Goal: Transaction & Acquisition: Purchase product/service

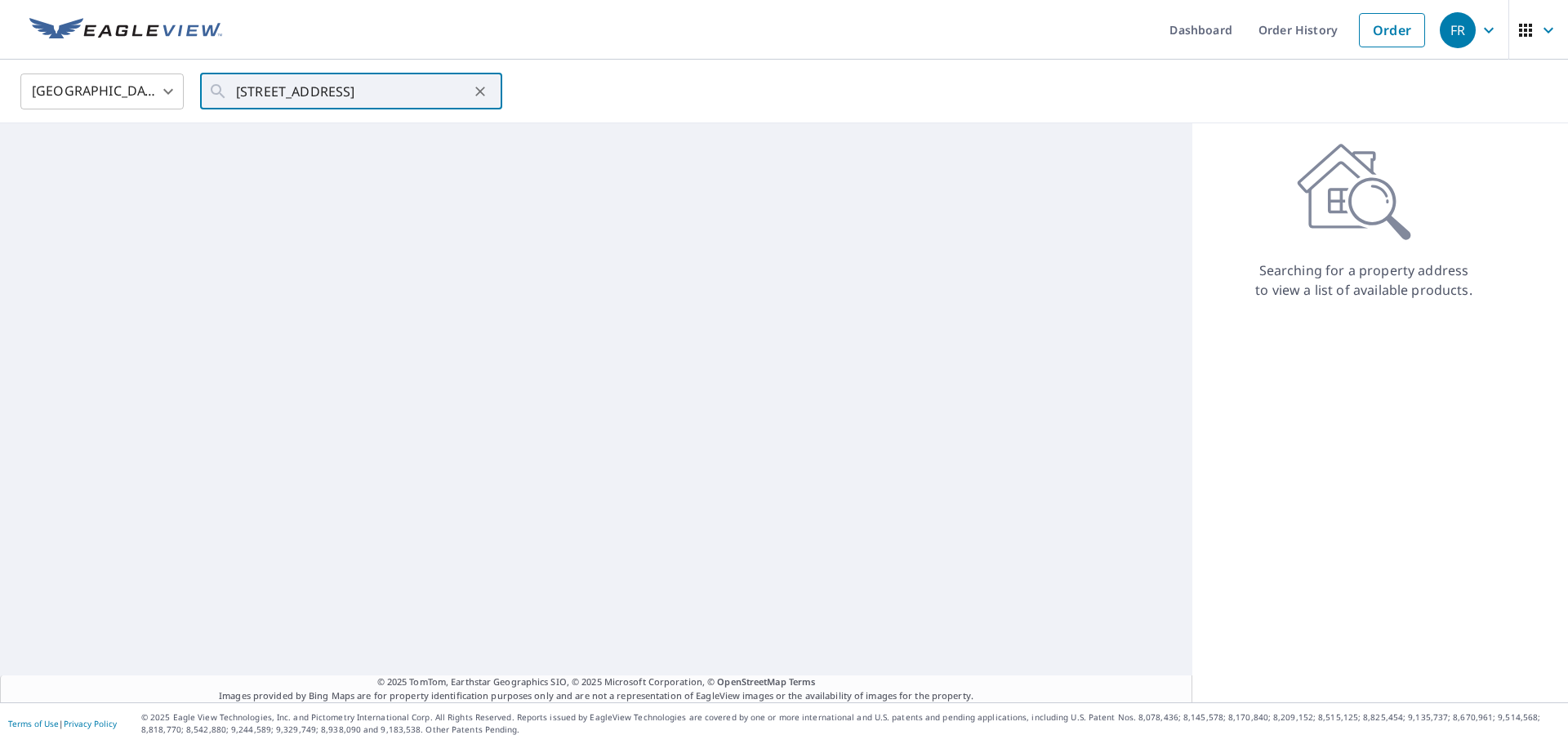
scroll to position [0, 14]
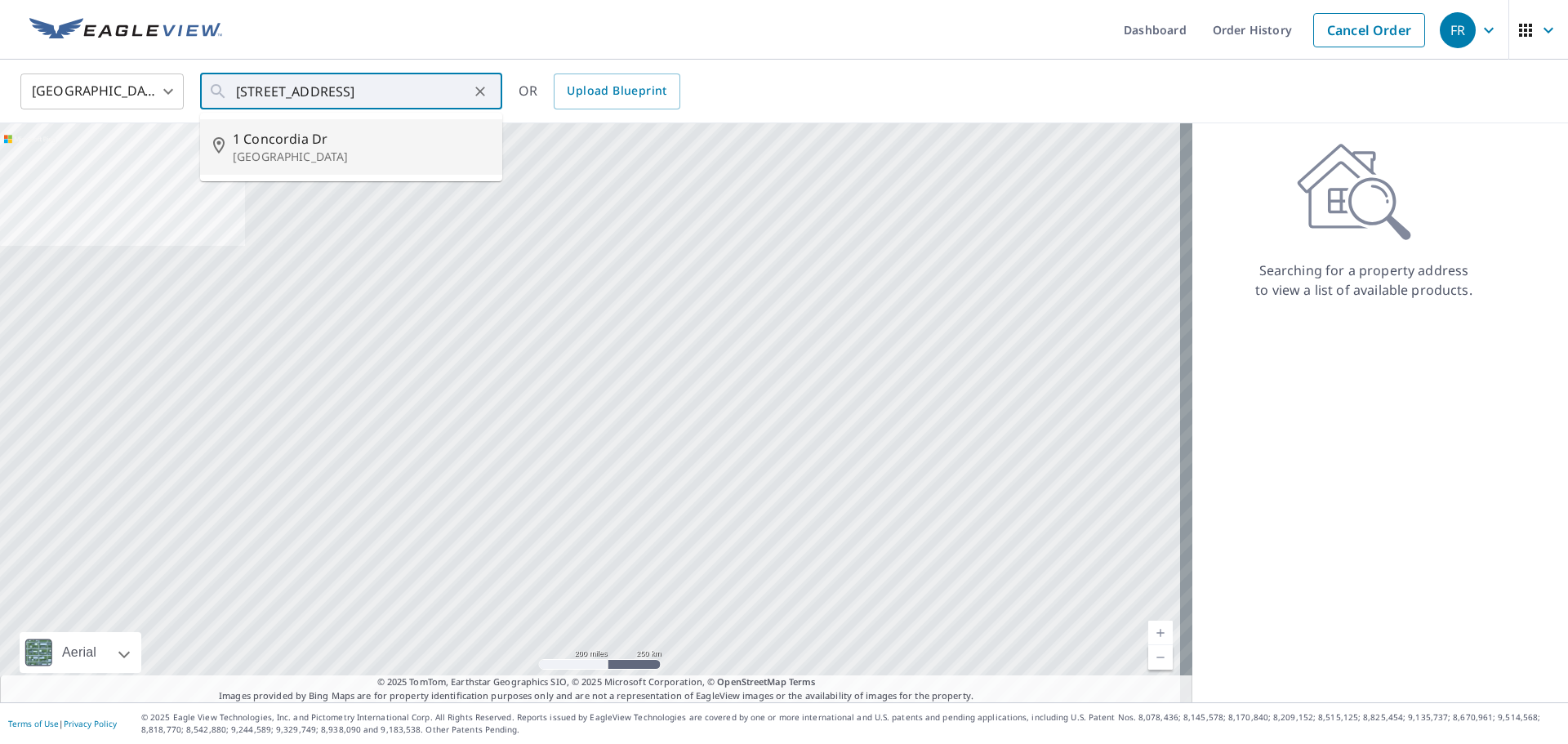
click at [338, 150] on p "[GEOGRAPHIC_DATA]" at bounding box center [360, 157] width 256 height 16
type input "[STREET_ADDRESS][PERSON_NAME]"
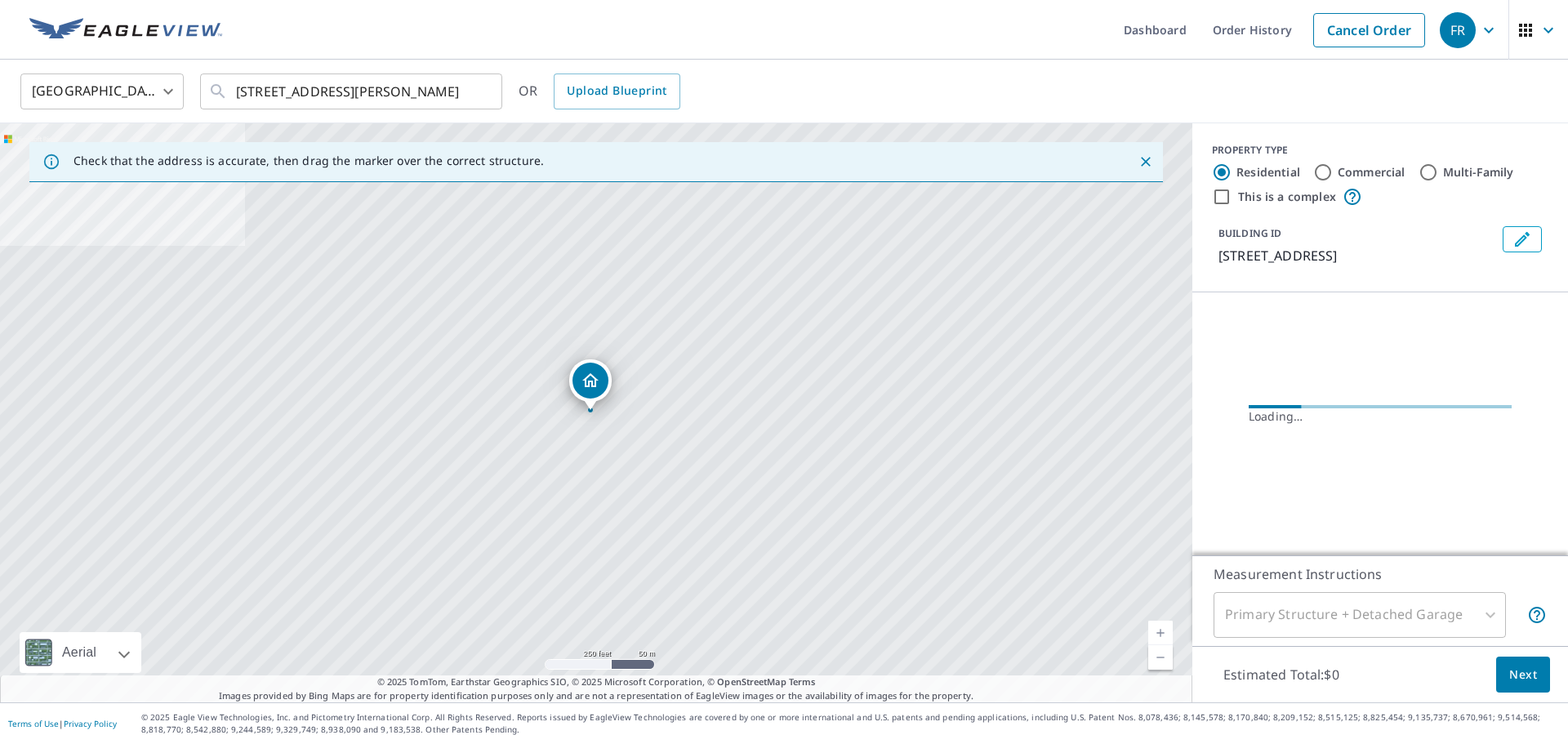
scroll to position [0, 0]
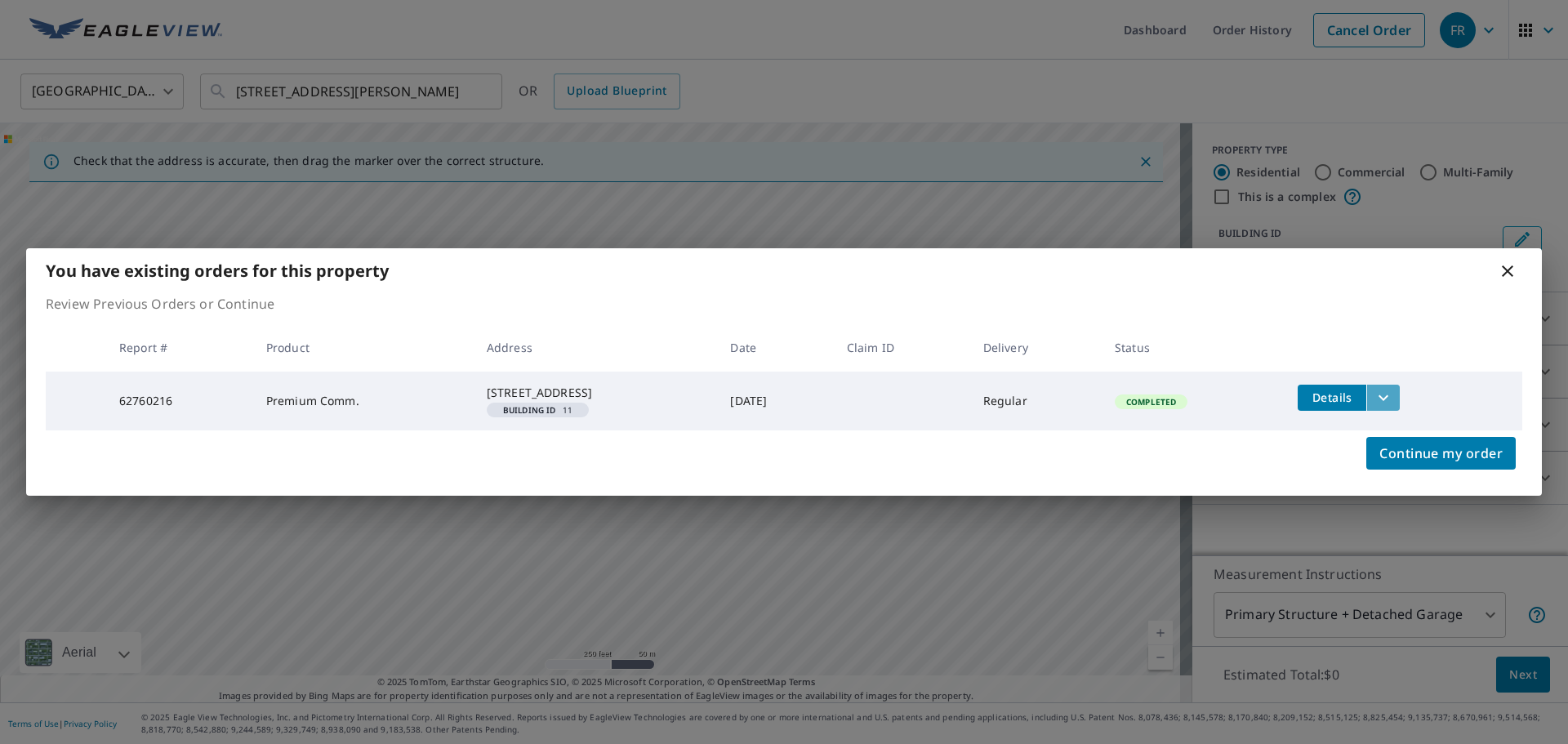
click at [1389, 394] on icon "filesDropdownBtn-62760216" at bounding box center [1384, 397] width 10 height 6
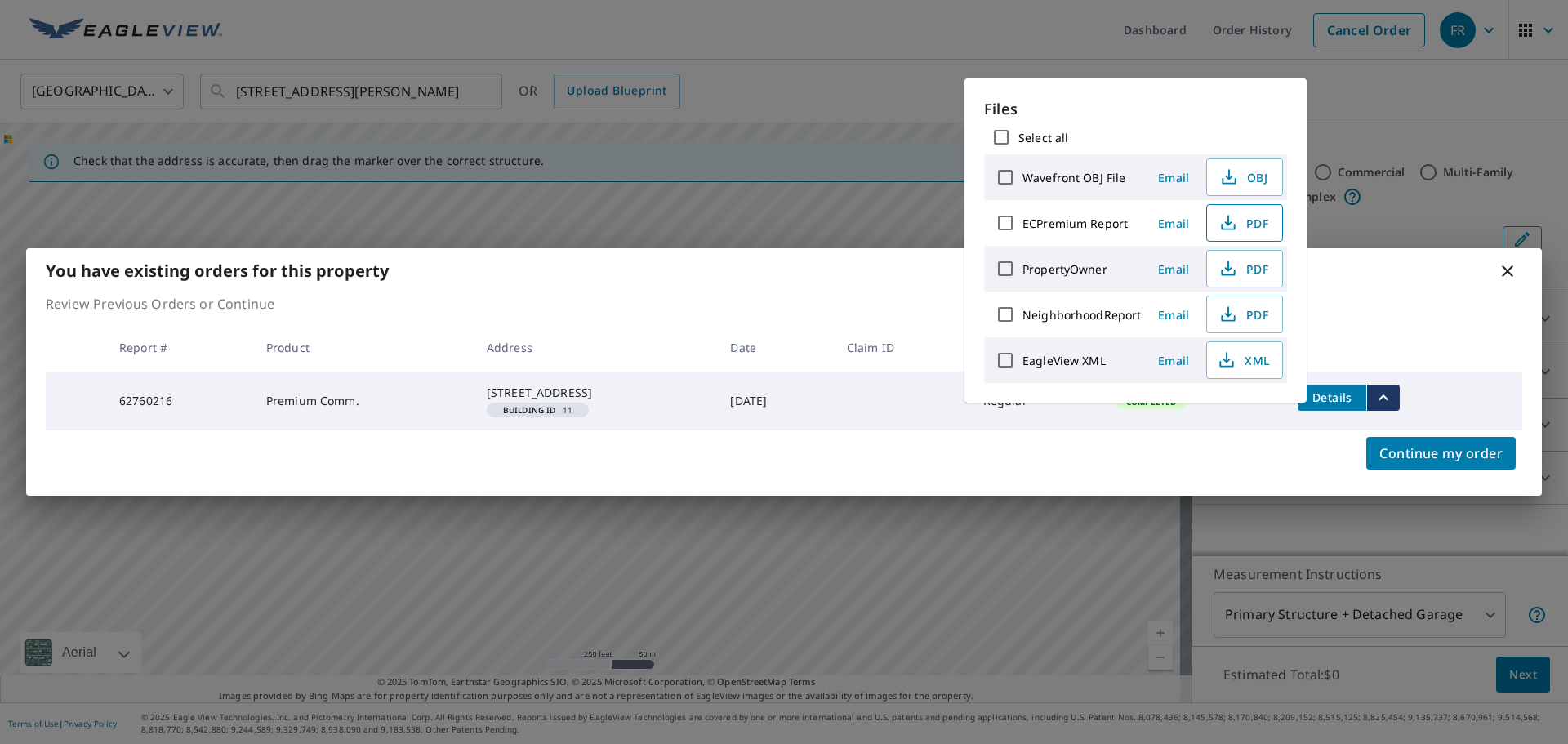
click at [1240, 223] on span "PDF" at bounding box center [1243, 223] width 52 height 19
click at [1378, 294] on p "Review Previous Orders or Continue" at bounding box center [784, 303] width 1477 height 19
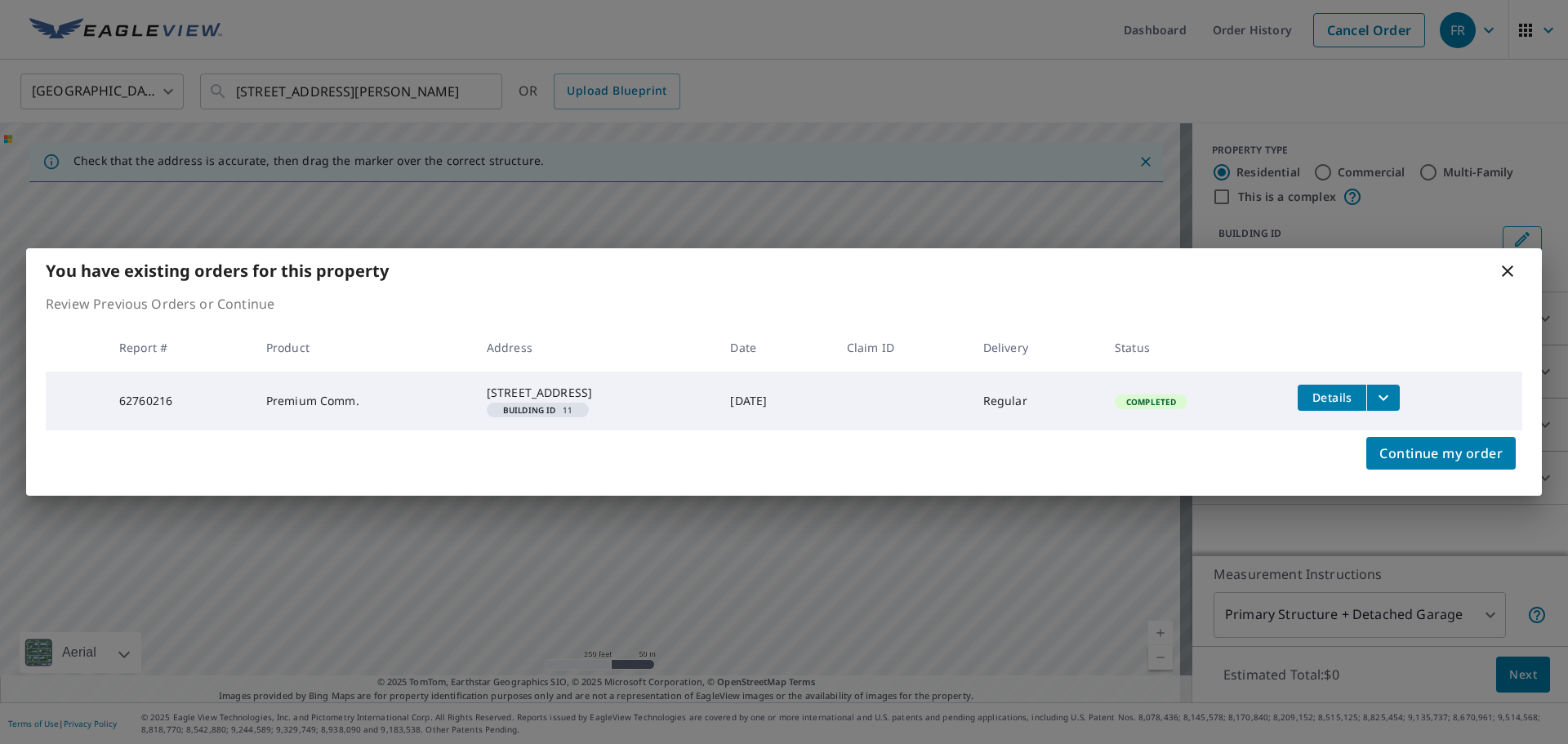
click at [1516, 262] on icon at bounding box center [1507, 271] width 19 height 19
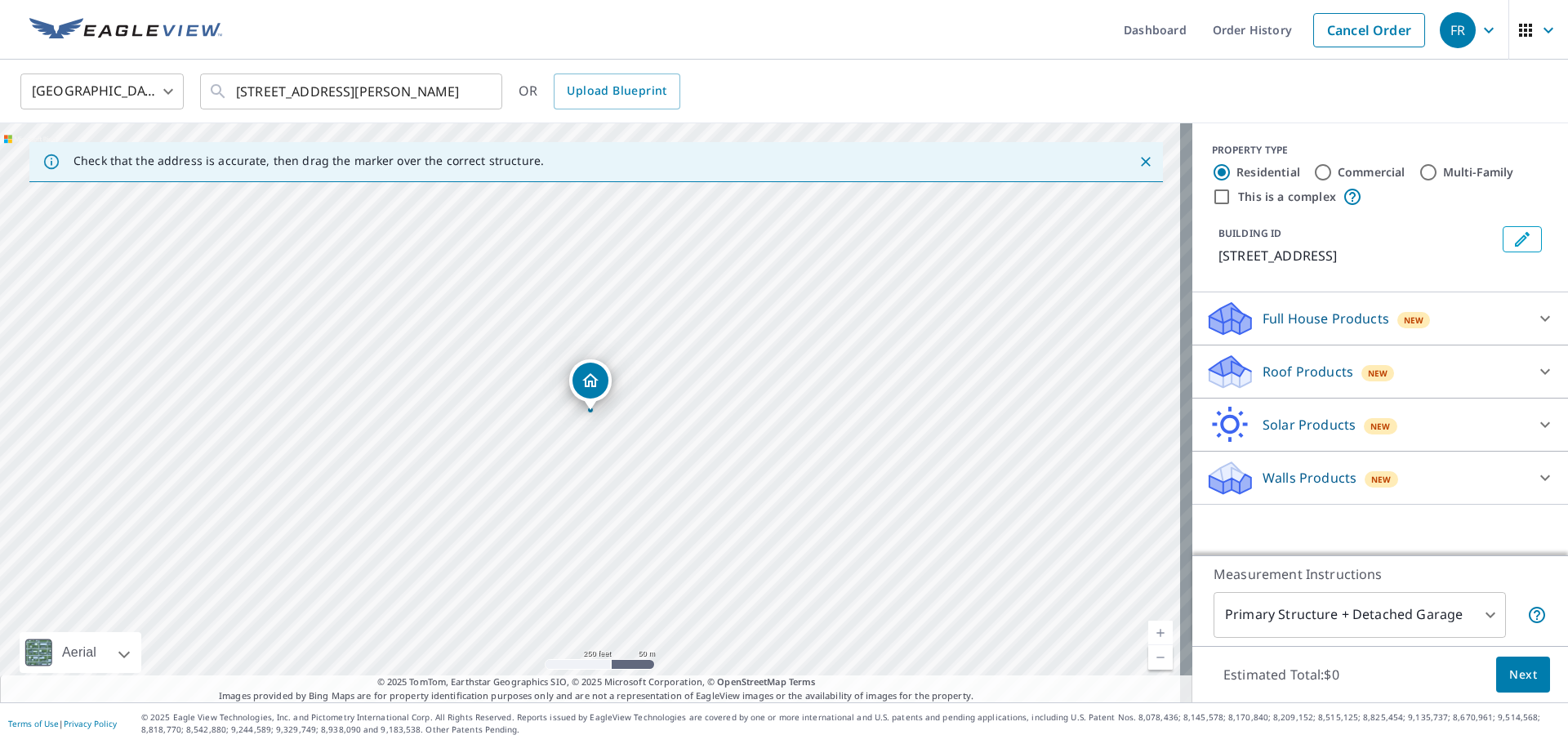
click at [1267, 198] on label "This is a complex" at bounding box center [1287, 196] width 98 height 16
click at [1231, 198] on input "This is a complex" at bounding box center [1221, 196] width 19 height 19
checkbox input "true"
radio input "false"
radio input "true"
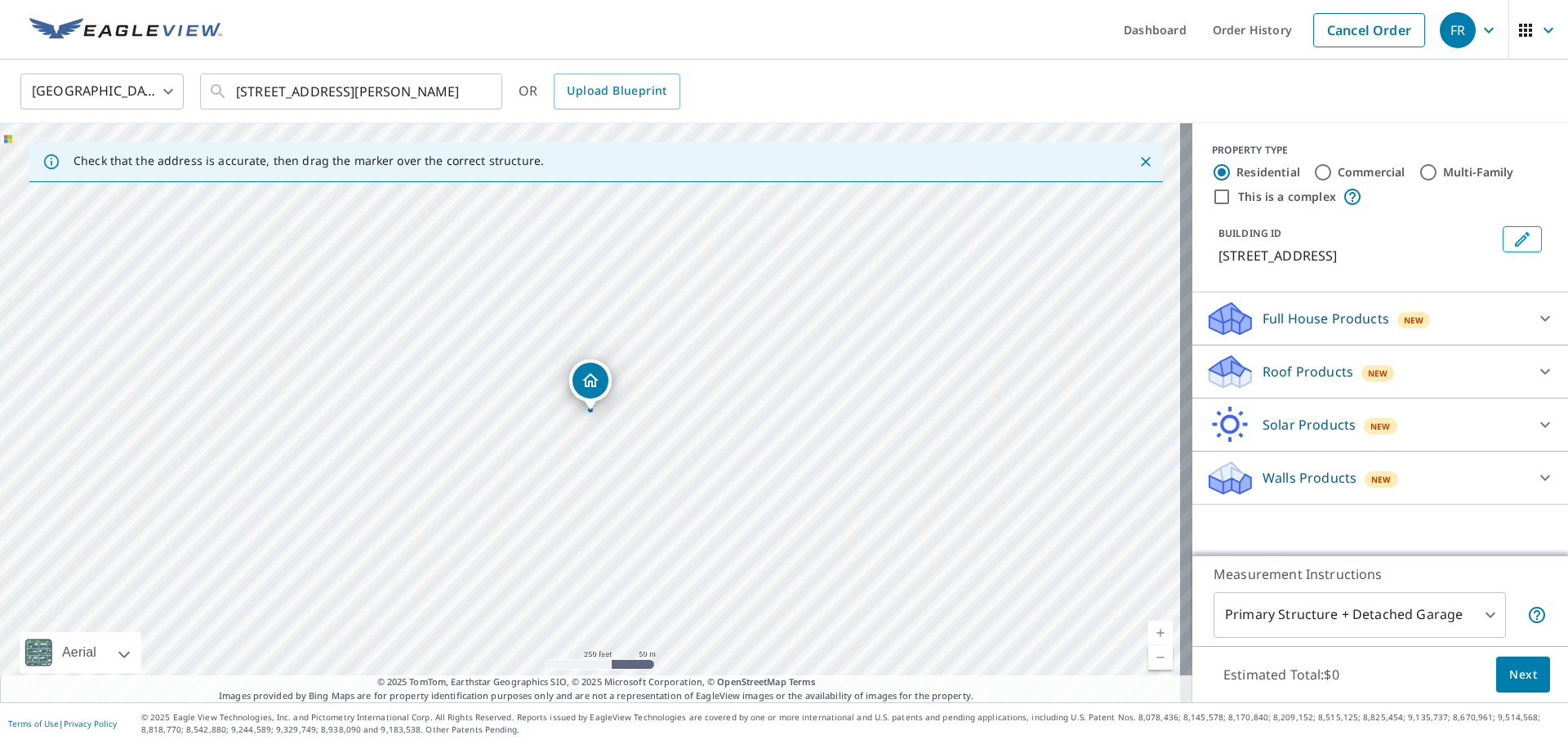
type input "4"
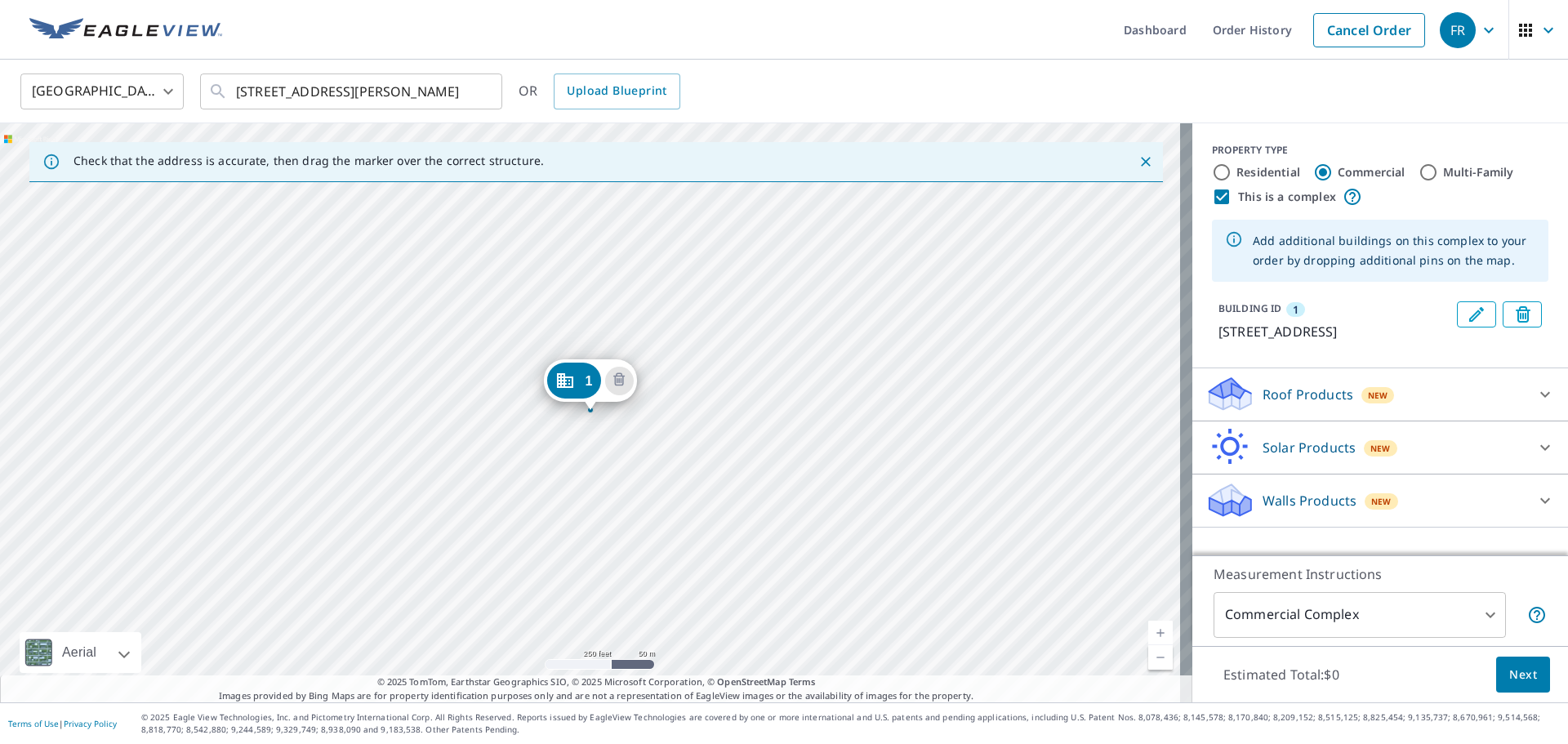
click at [587, 456] on div "1 [STREET_ADDRESS][PERSON_NAME]" at bounding box center [596, 413] width 1192 height 579
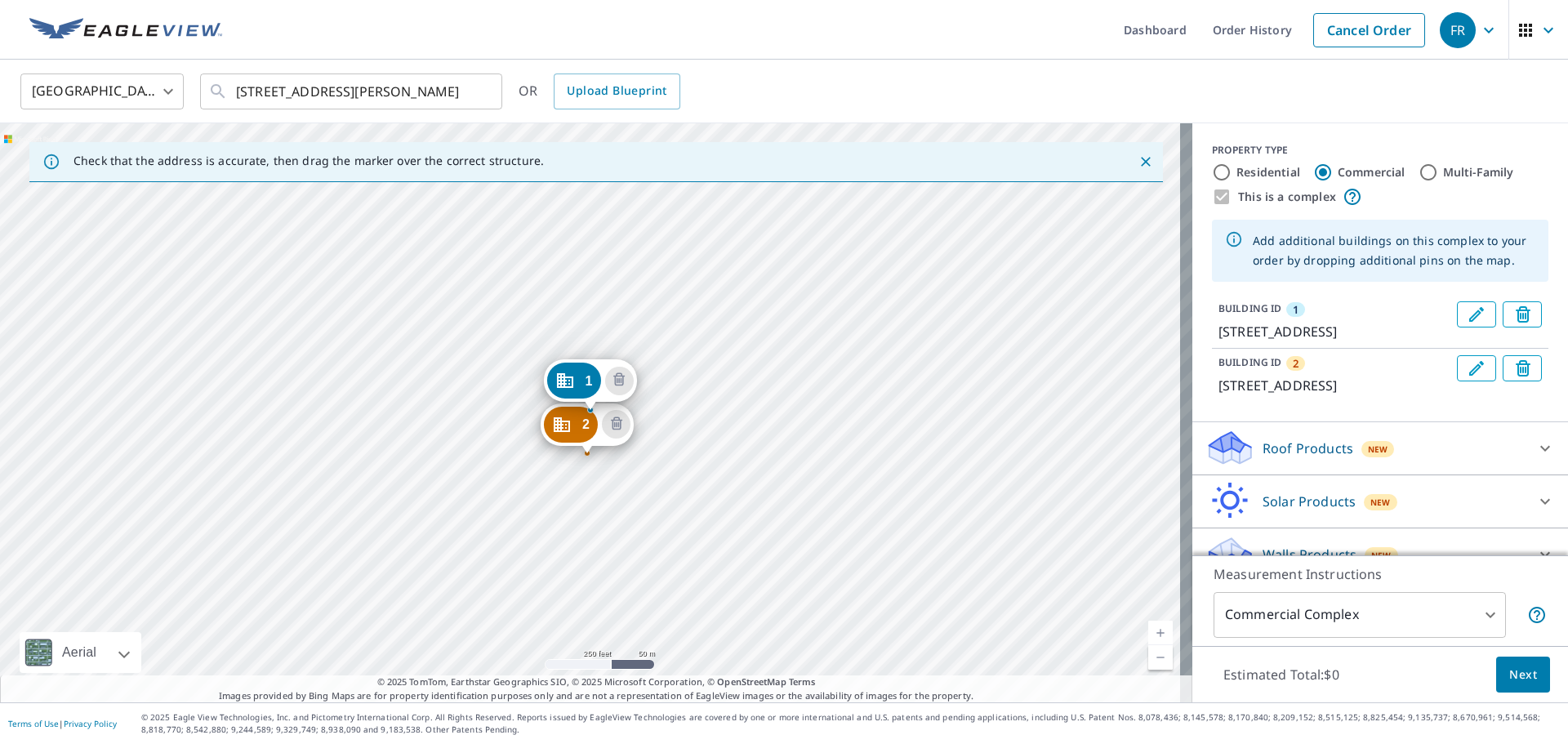
click at [578, 480] on div "2 [STREET_ADDRESS][PERSON_NAME] 1 [STREET_ADDRESS][PERSON_NAME]" at bounding box center [596, 413] width 1192 height 579
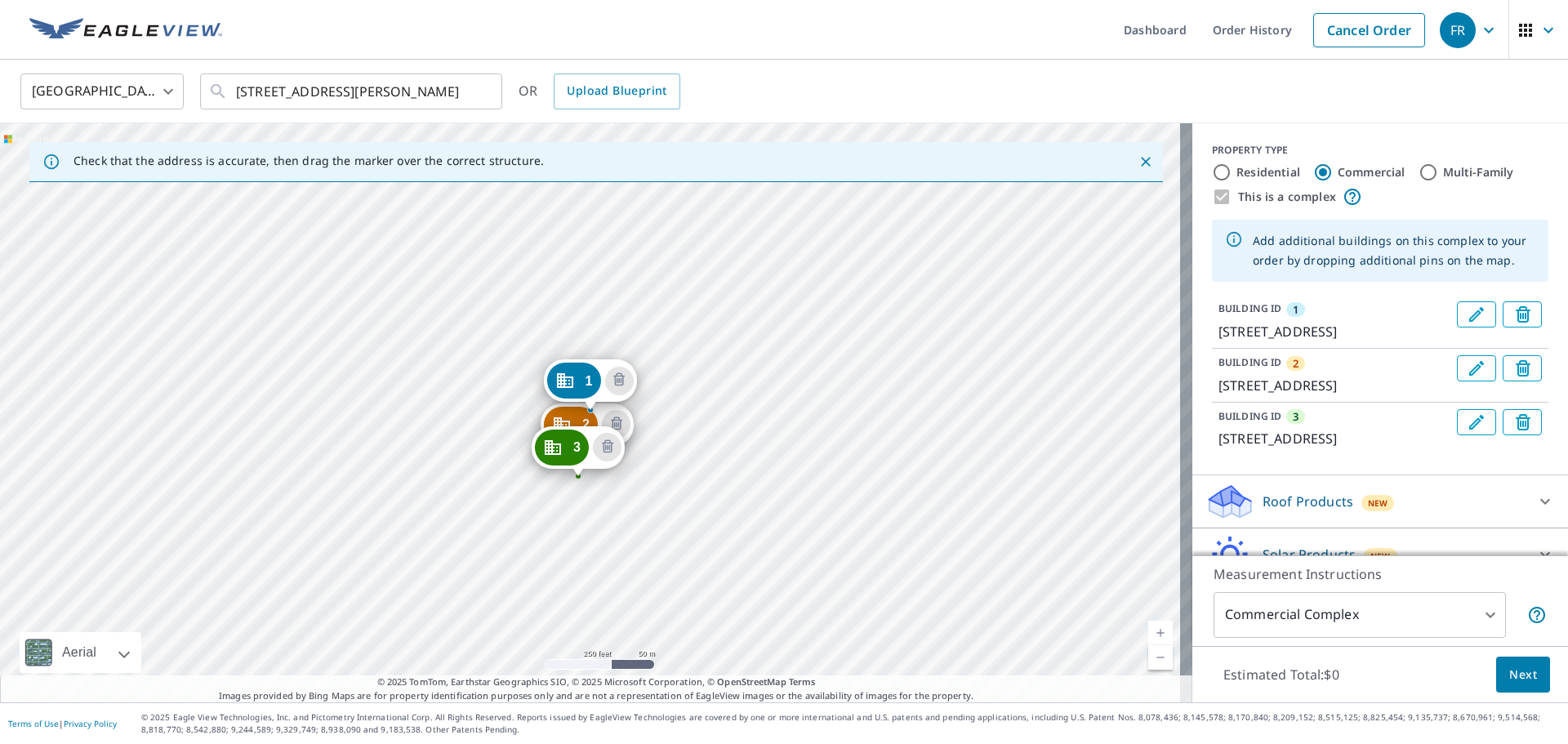
click at [550, 510] on div "2 [STREET_ADDRESS][PERSON_NAME] 3 [STREET_ADDRESS][PERSON_NAME] 1 [GEOGRAPHIC_D…" at bounding box center [596, 413] width 1192 height 579
click at [544, 517] on div "2 [STREET_ADDRESS][PERSON_NAME] 3 [STREET_ADDRESS][PERSON_NAME] 1 [GEOGRAPHIC_D…" at bounding box center [596, 413] width 1192 height 579
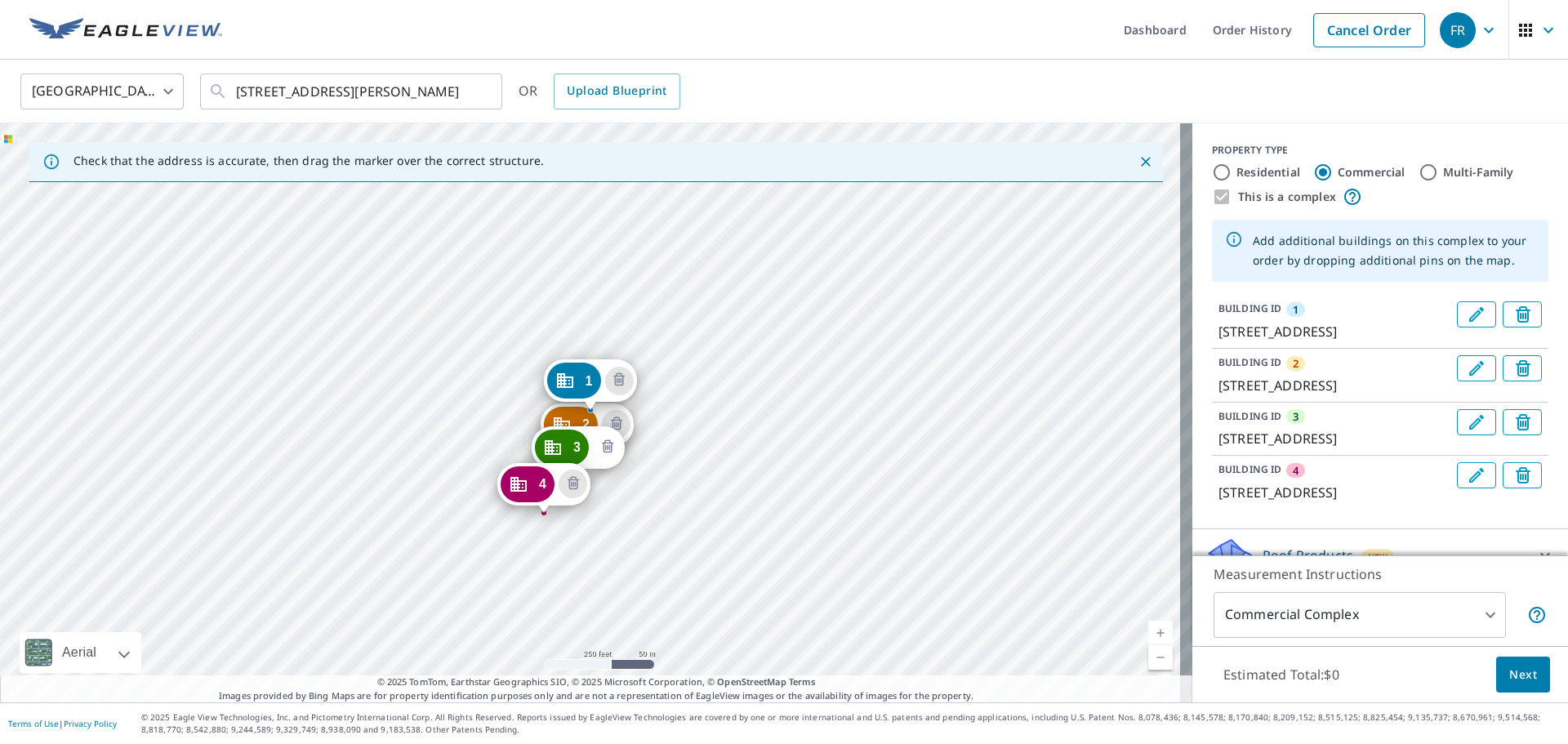
click at [613, 455] on icon "Delete building 3" at bounding box center [607, 447] width 19 height 19
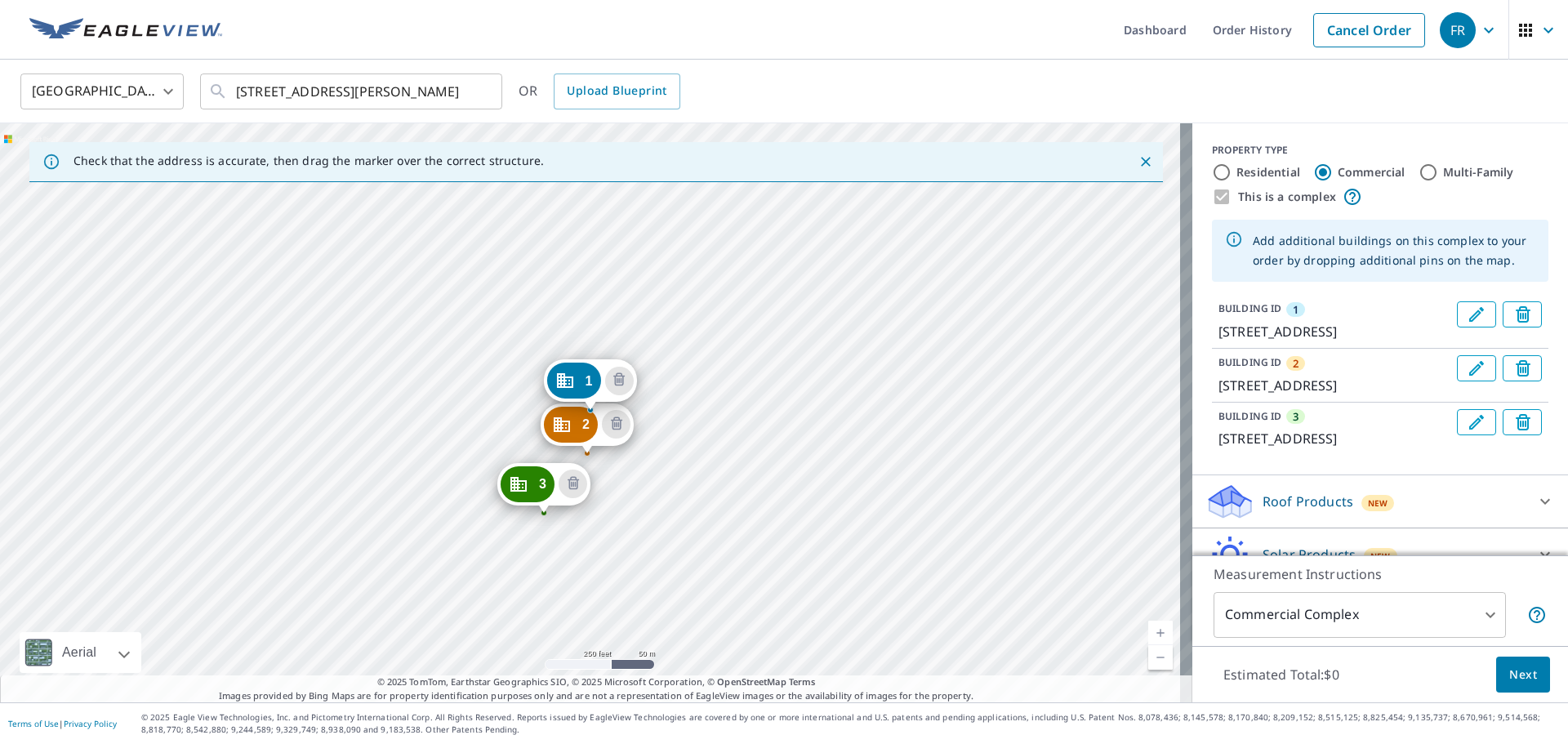
click at [492, 565] on div "2 [STREET_ADDRESS][PERSON_NAME] 3 [STREET_ADDRESS][PERSON_NAME] 1 [GEOGRAPHIC_D…" at bounding box center [596, 413] width 1192 height 579
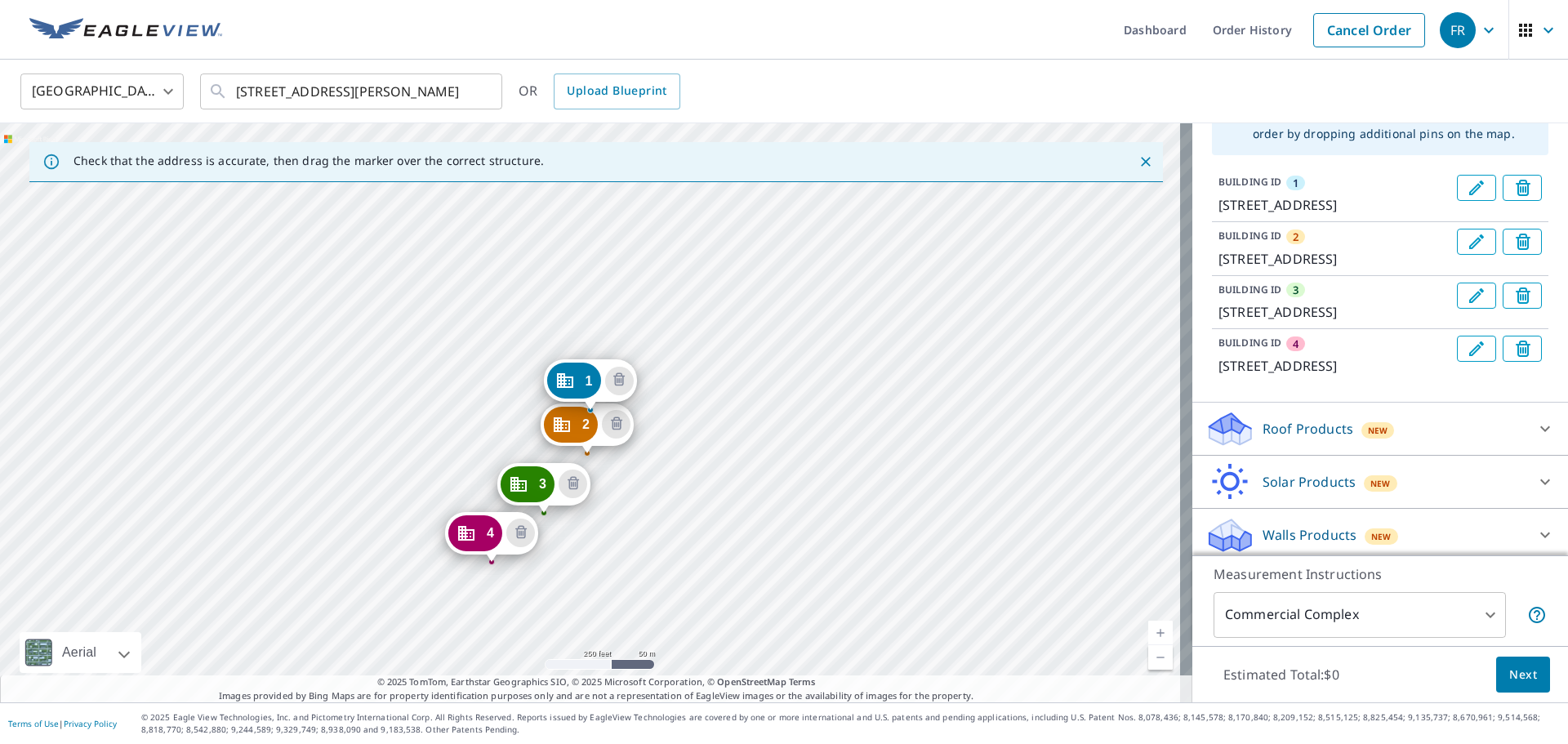
scroll to position [212, 0]
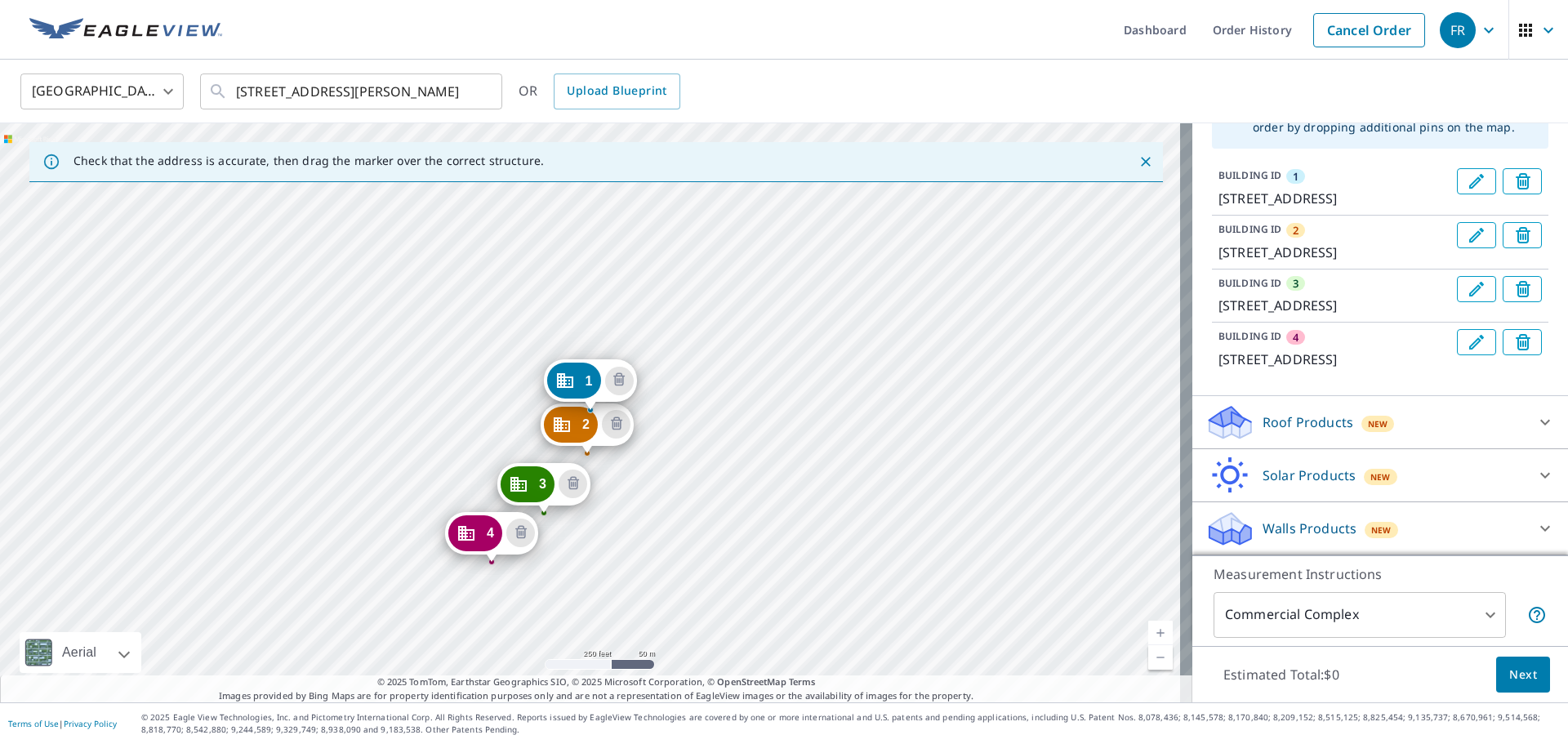
click at [1345, 422] on div "Roof Products New" at bounding box center [1365, 422] width 320 height 38
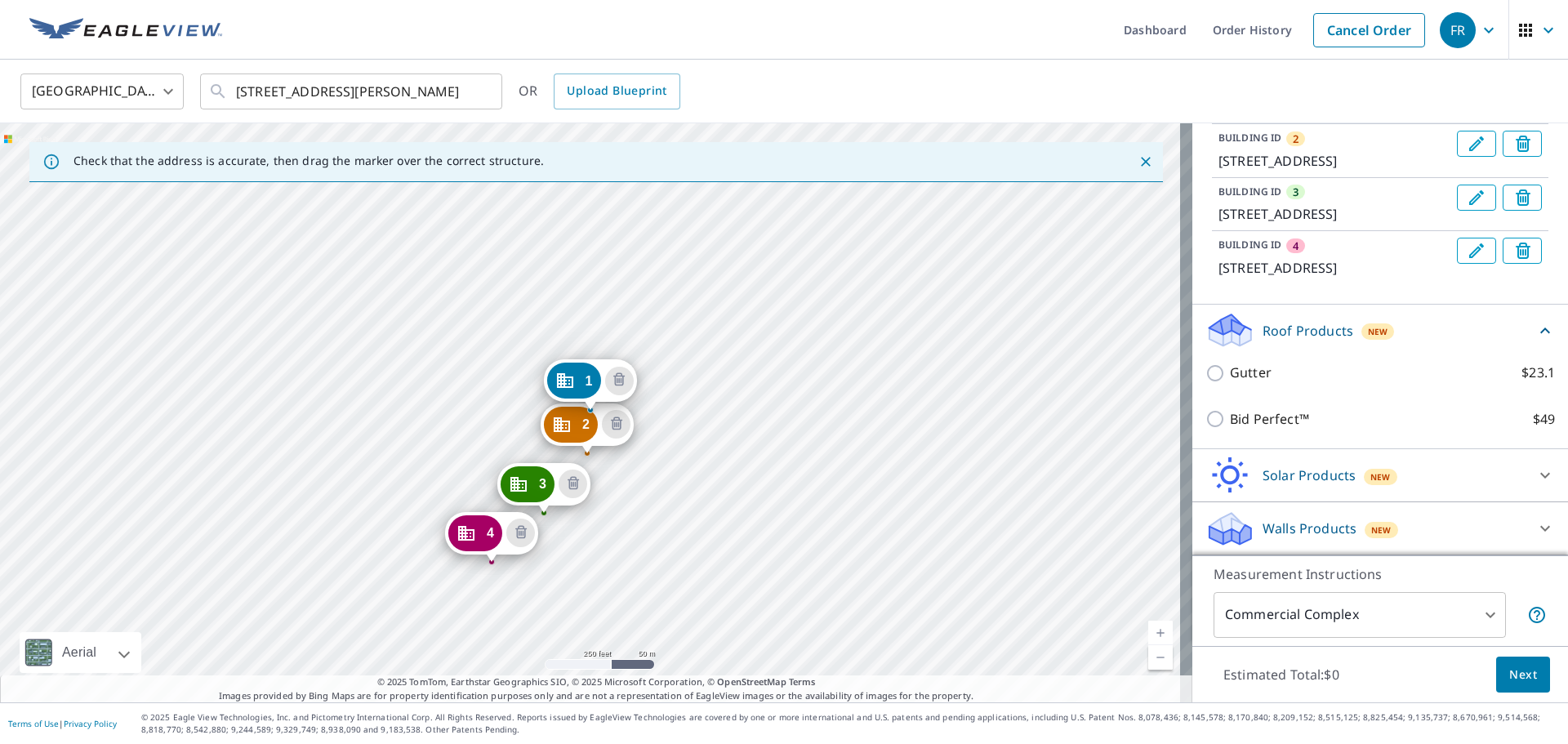
click at [1295, 471] on p "Solar Products" at bounding box center [1309, 475] width 93 height 19
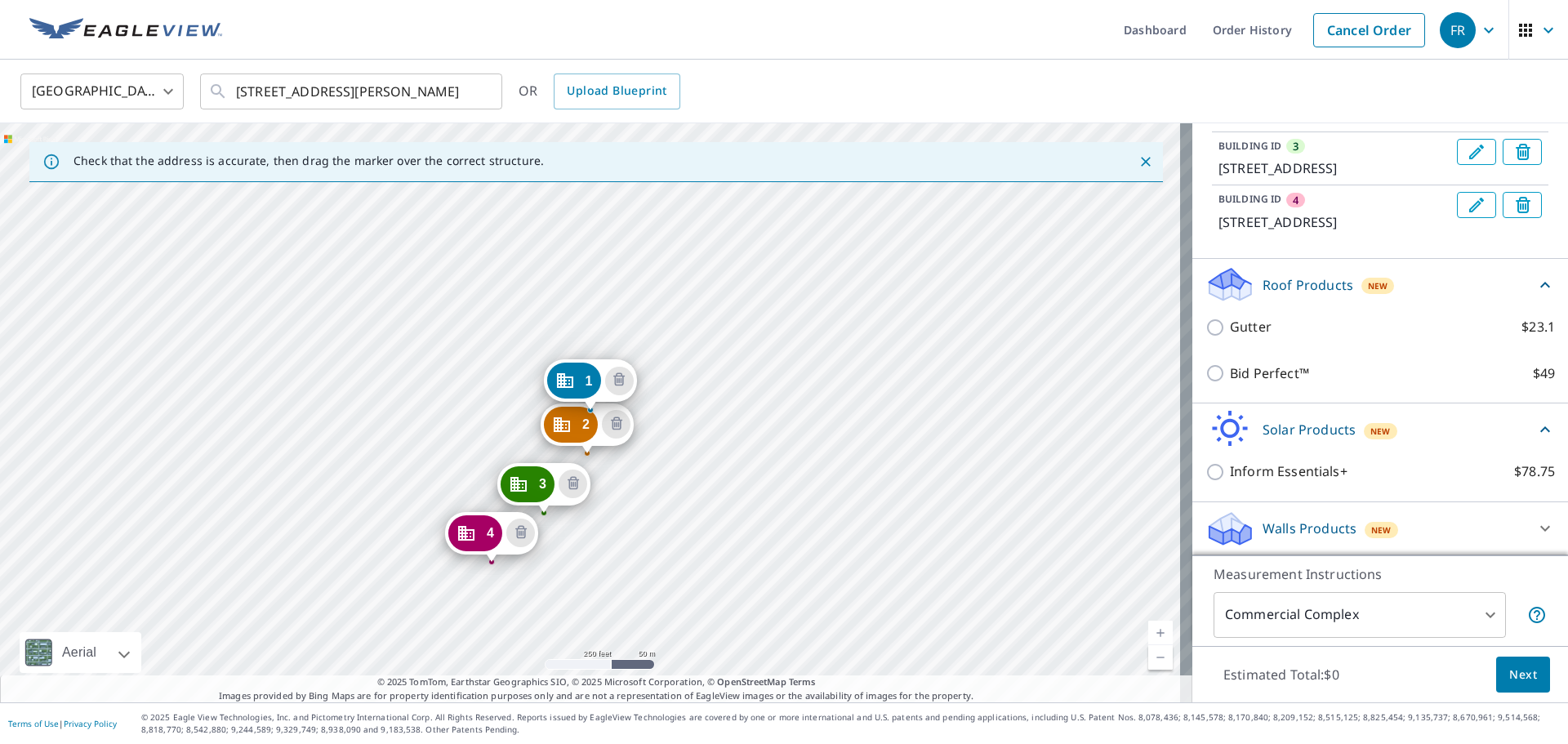
click at [1322, 523] on p "Walls Products" at bounding box center [1309, 528] width 94 height 19
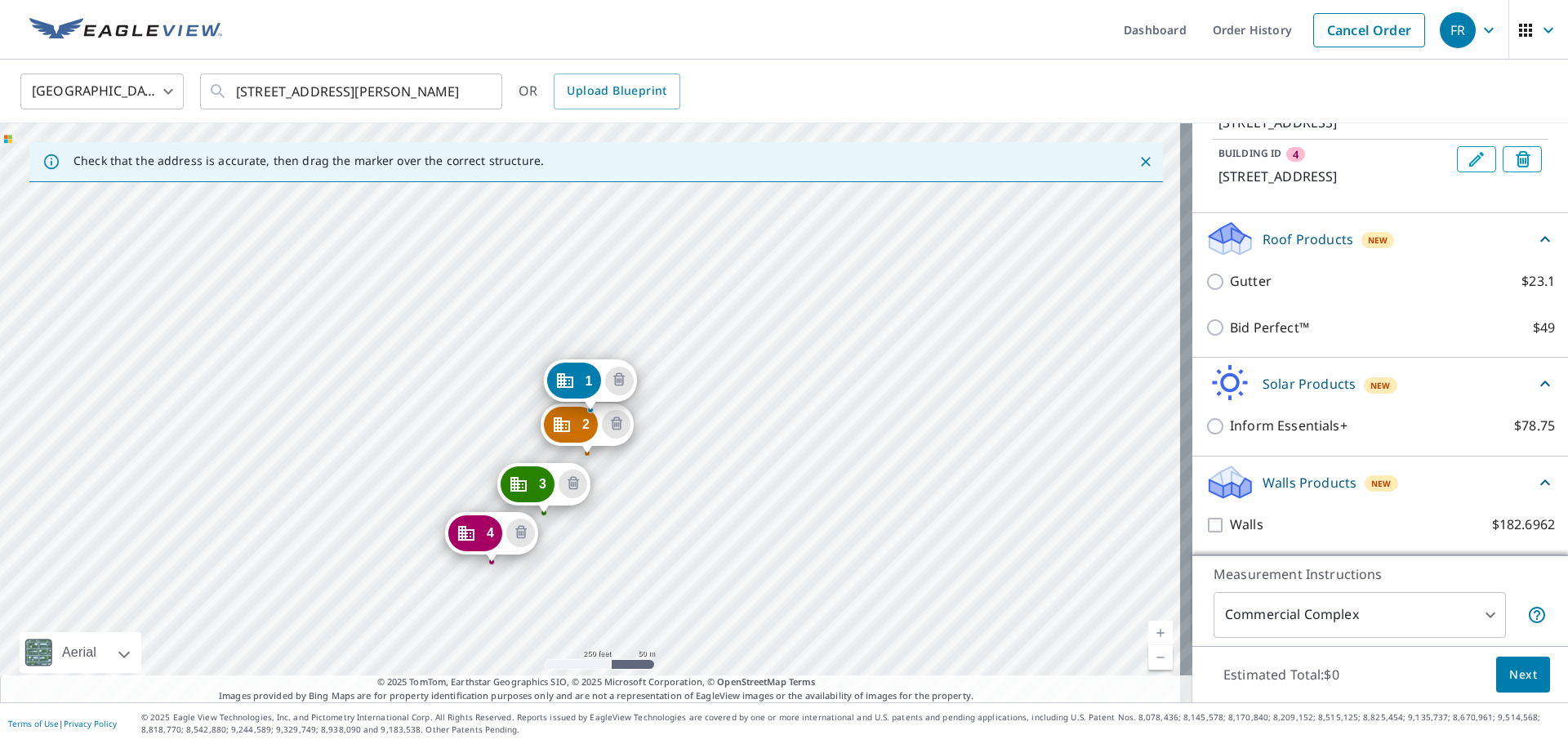
scroll to position [0, 0]
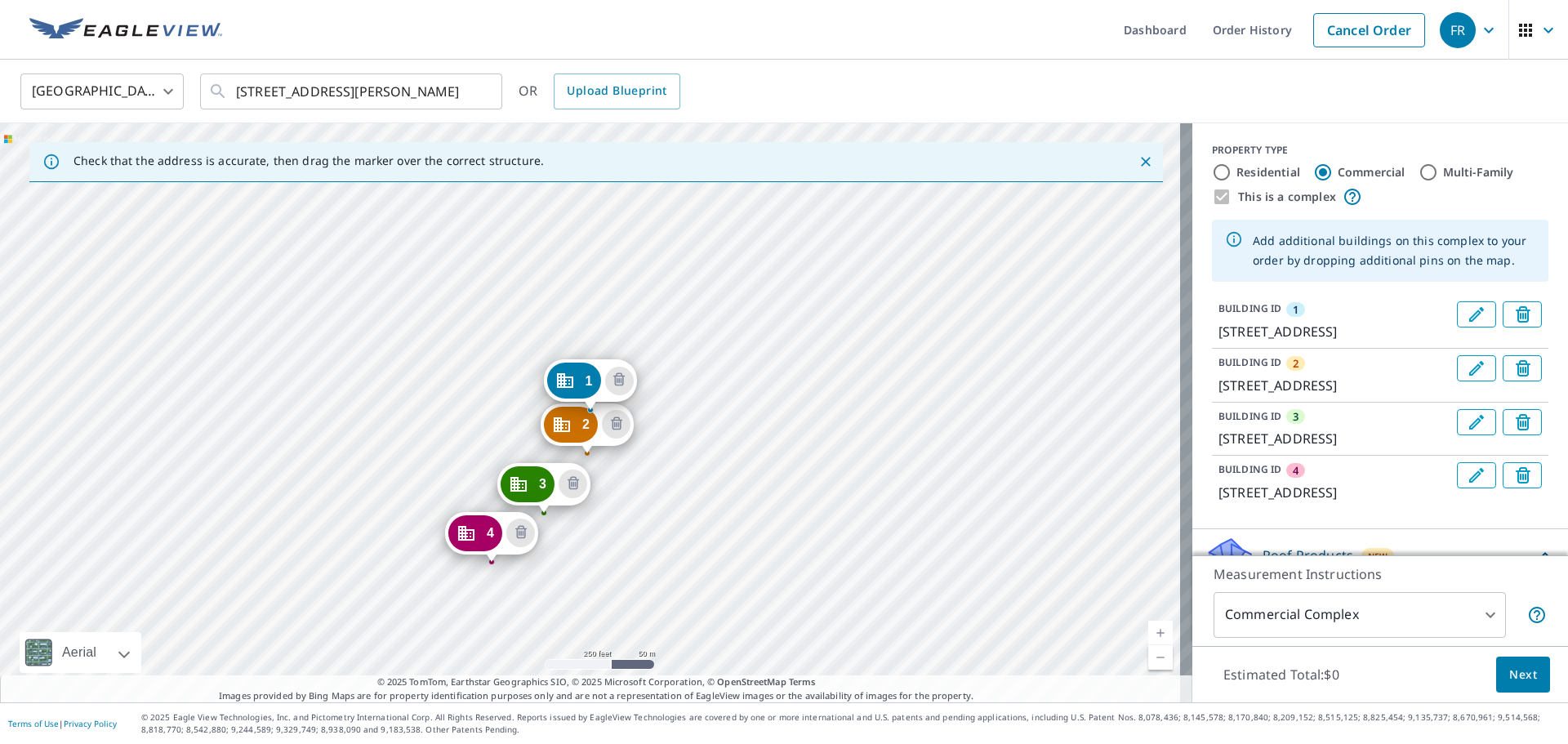
click at [1457, 174] on label "Multi-Family" at bounding box center [1478, 172] width 71 height 16
click at [1439, 174] on input "Multi-Family" at bounding box center [1428, 172] width 19 height 19
radio input "true"
type input "2"
click at [1274, 164] on label "Residential" at bounding box center [1268, 172] width 63 height 16
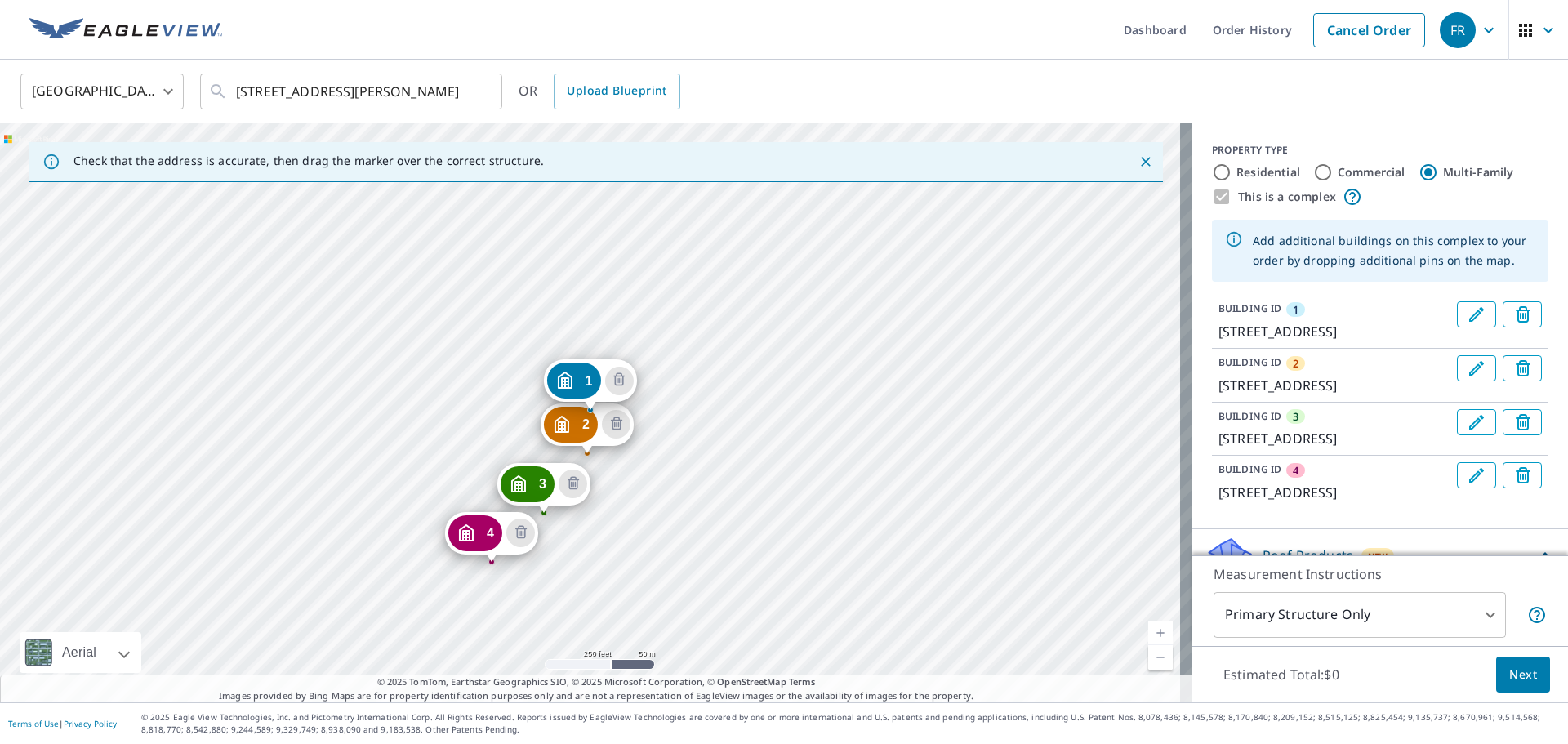
click at [1231, 163] on input "Residential" at bounding box center [1221, 172] width 19 height 19
radio input "true"
type input "1"
click at [1373, 169] on label "Commercial" at bounding box center [1372, 172] width 68 height 16
click at [1333, 169] on input "Commercial" at bounding box center [1323, 172] width 19 height 19
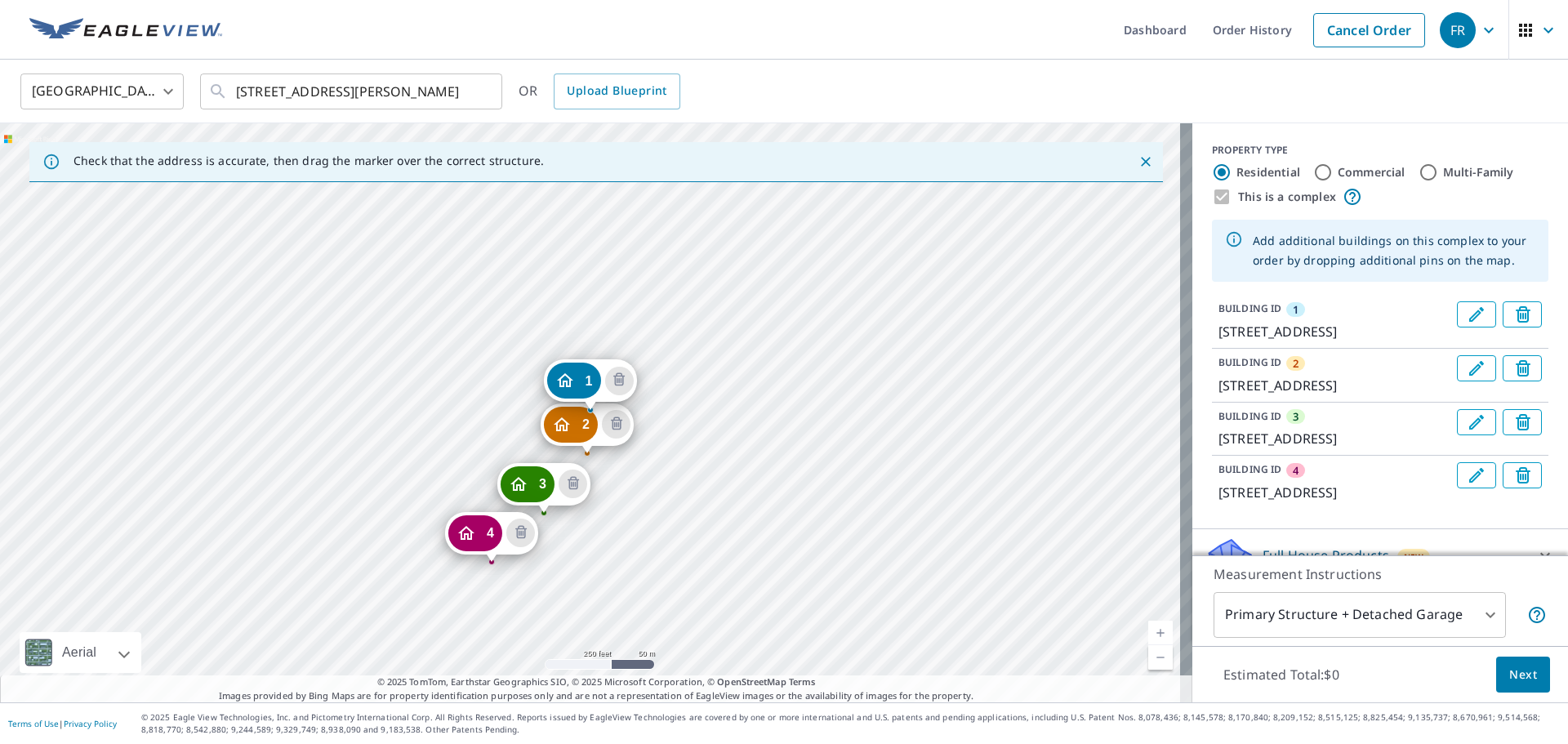
radio input "true"
type input "4"
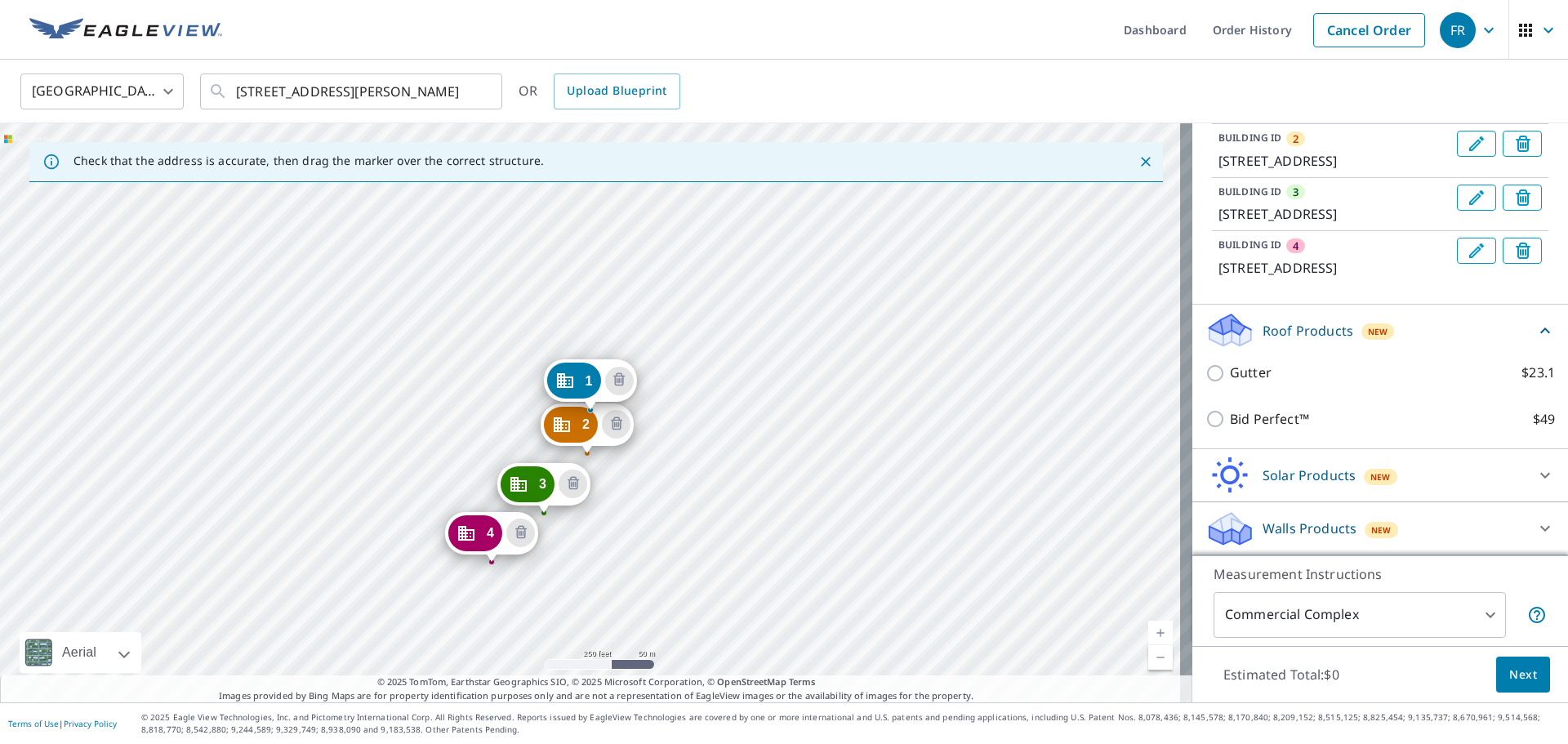
scroll to position [303, 0]
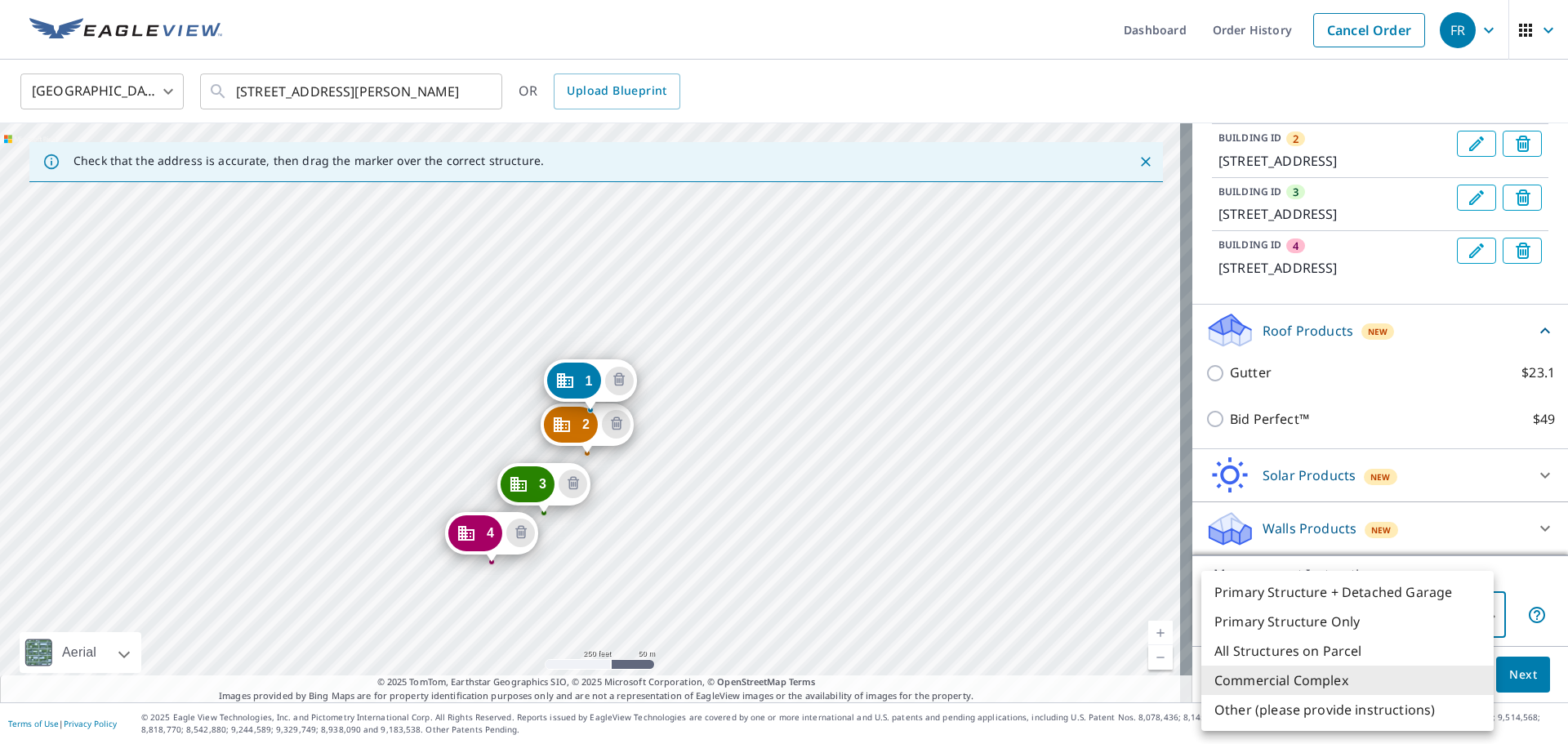
click at [1380, 620] on body "FR FR Dashboard Order History Cancel Order FR [GEOGRAPHIC_DATA] [GEOGRAPHIC_DAT…" at bounding box center [784, 372] width 1568 height 744
click at [1544, 623] on div at bounding box center [784, 372] width 1568 height 744
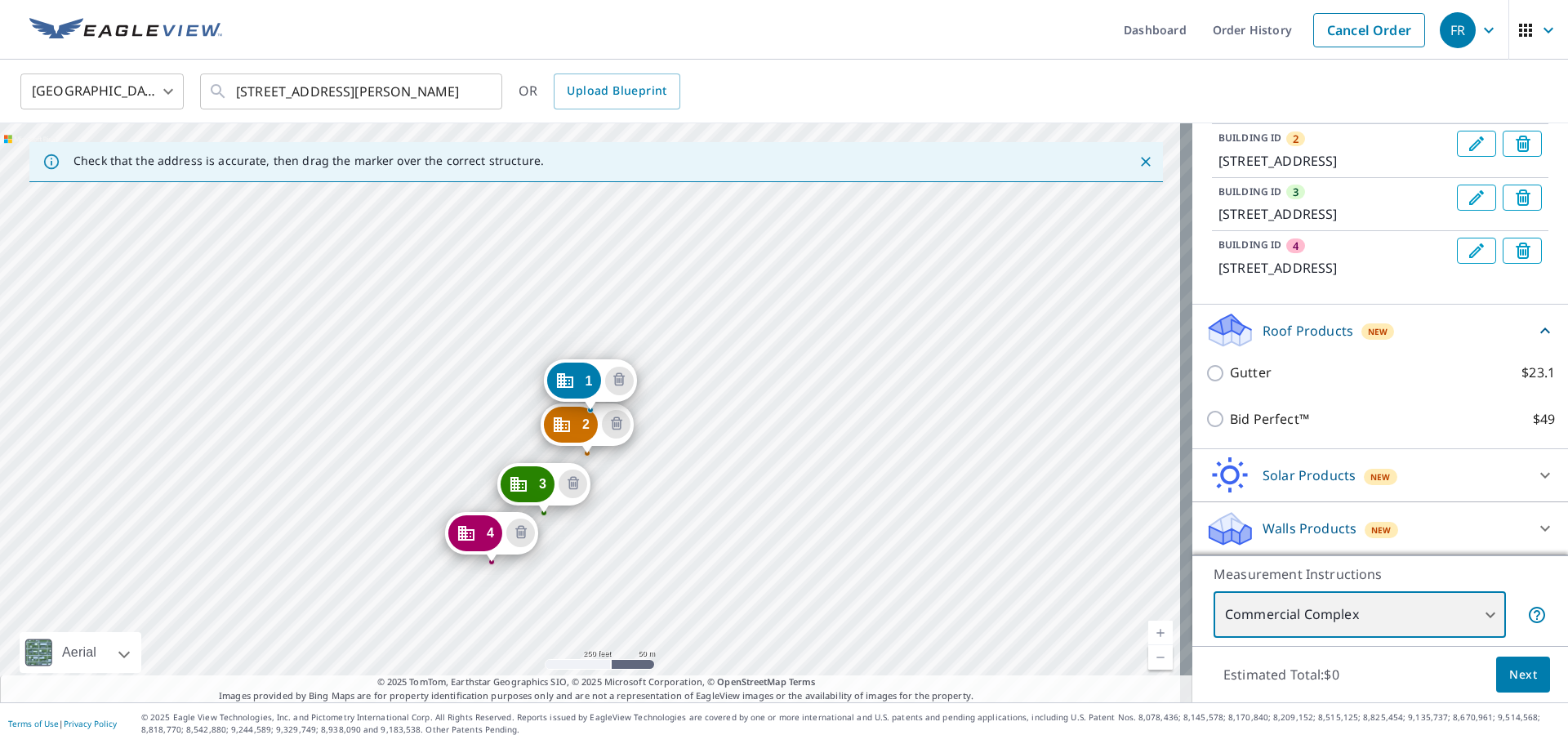
scroll to position [0, 0]
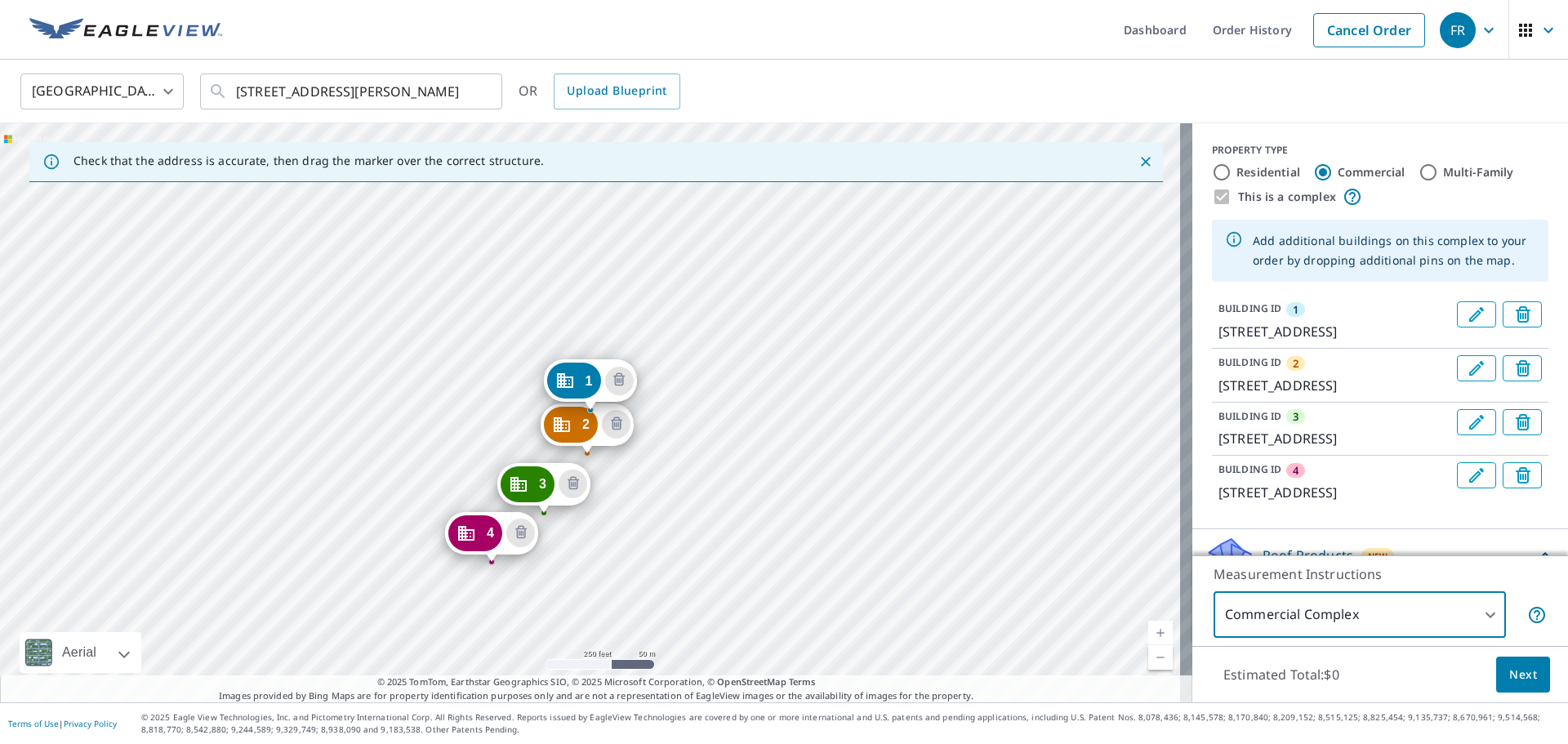
click at [1268, 175] on label "Residential" at bounding box center [1268, 172] width 63 height 16
click at [1231, 175] on input "Residential" at bounding box center [1221, 172] width 19 height 19
radio input "true"
type input "1"
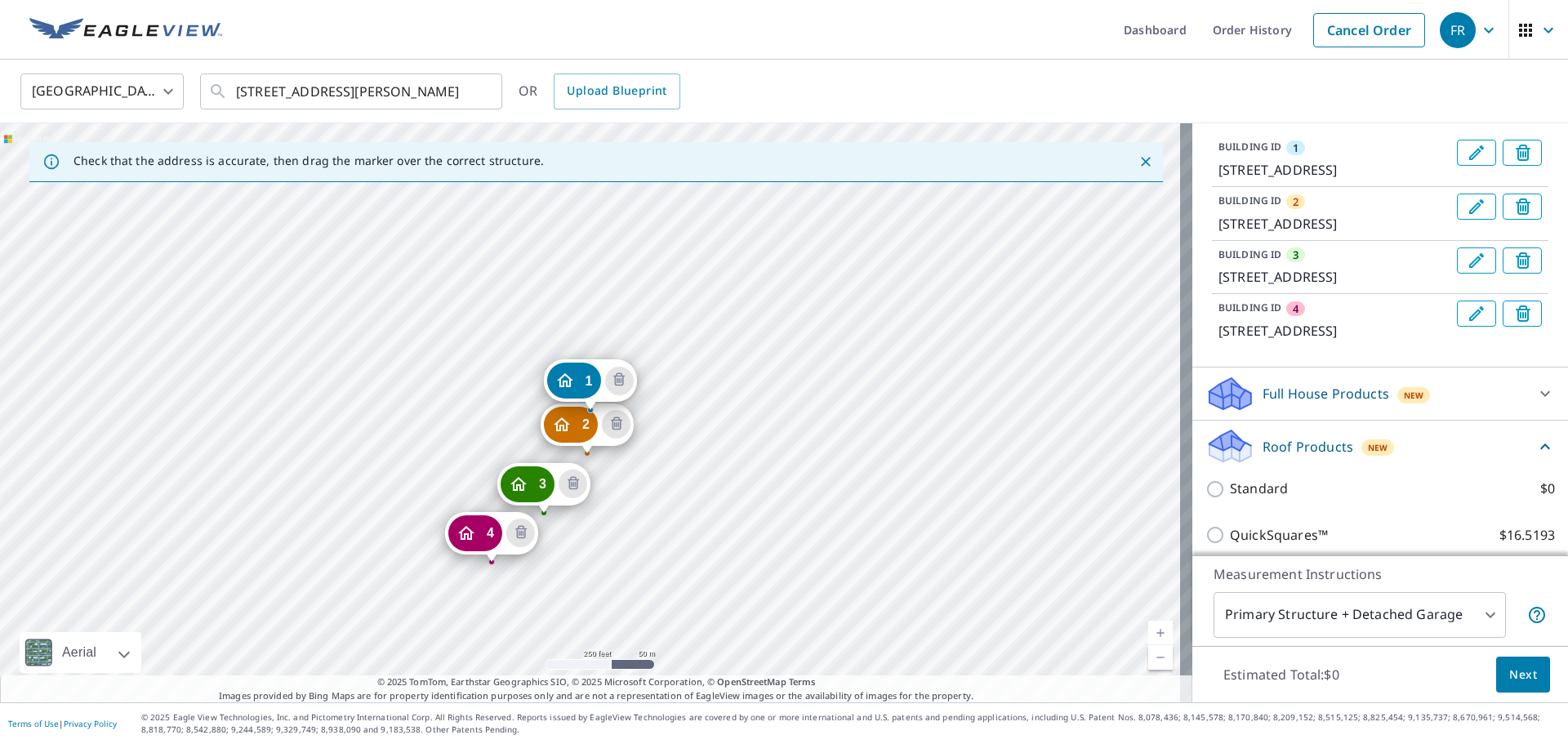
scroll to position [496, 0]
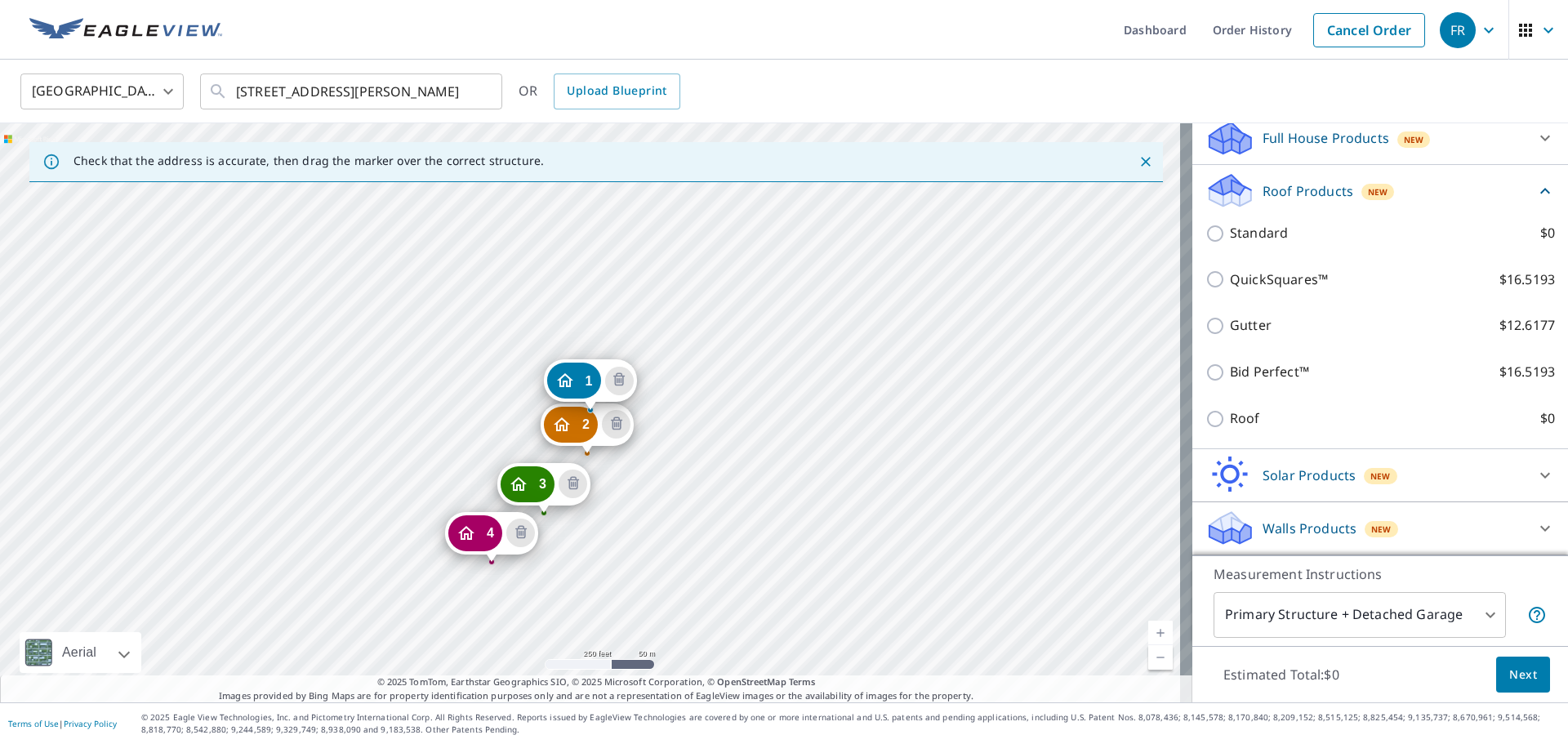
click at [1306, 150] on div "Full House Products New" at bounding box center [1365, 138] width 320 height 38
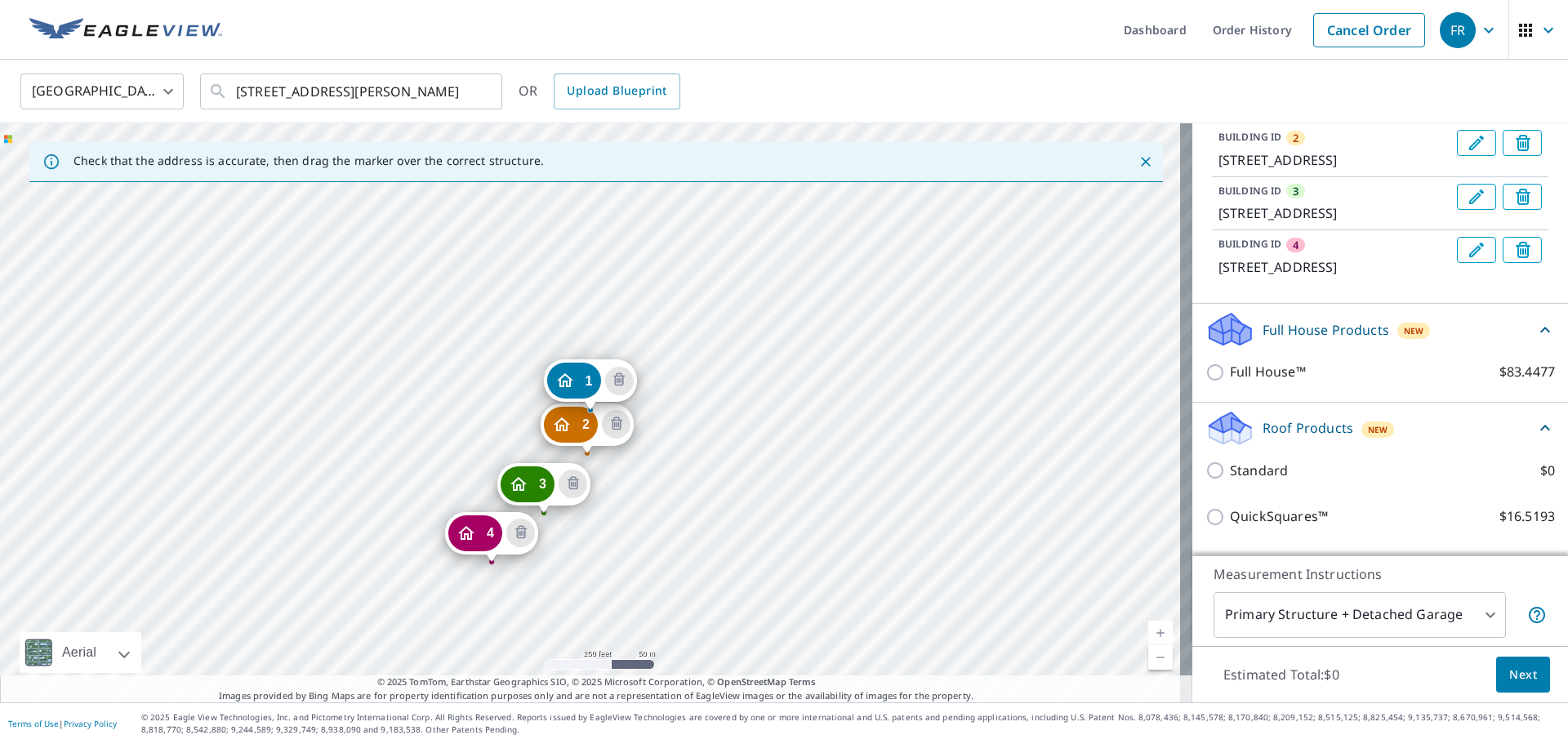
scroll to position [224, 0]
